Goal: Task Accomplishment & Management: Manage account settings

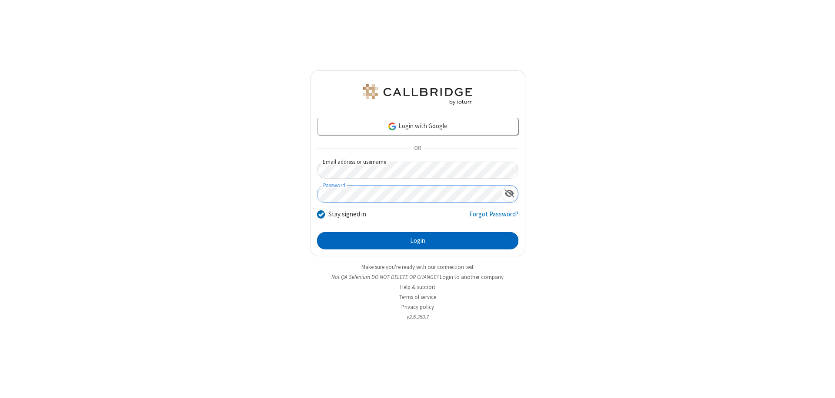
click at [418, 241] on button "Login" at bounding box center [417, 240] width 201 height 17
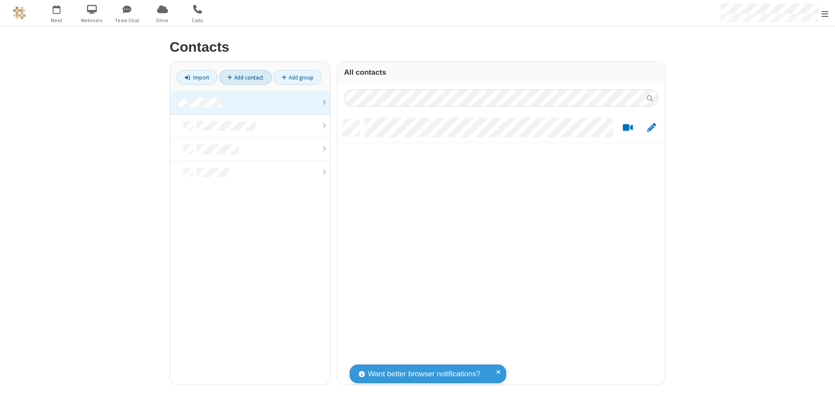
click at [250, 103] on link at bounding box center [250, 102] width 160 height 23
click at [245, 77] on link "Add contact" at bounding box center [245, 77] width 53 height 15
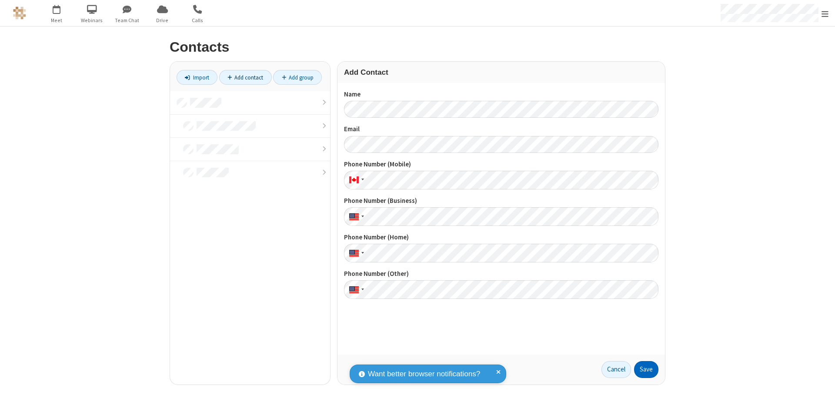
click at [646, 370] on button "Save" at bounding box center [646, 369] width 24 height 17
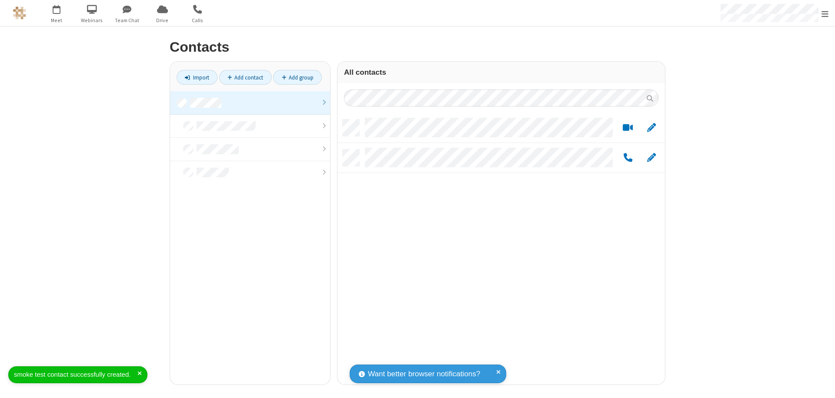
scroll to position [265, 321]
